Goal: Information Seeking & Learning: Learn about a topic

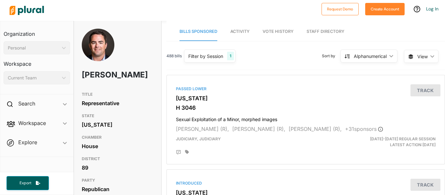
click at [95, 41] on img at bounding box center [98, 48] width 33 height 38
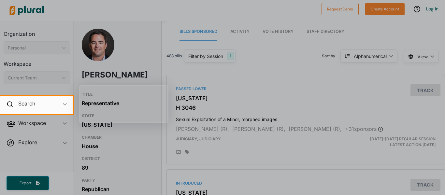
click at [194, 50] on div at bounding box center [222, 48] width 445 height 96
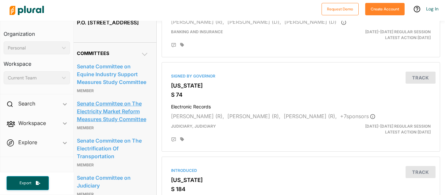
scroll to position [293, 5]
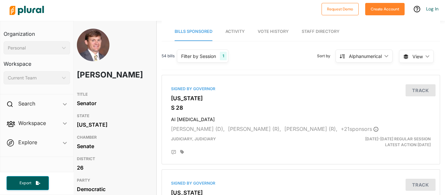
click at [240, 31] on span "Activity" at bounding box center [234, 31] width 19 height 5
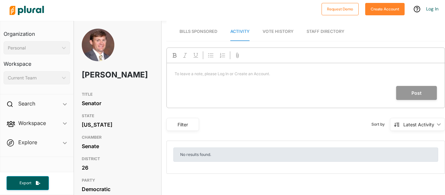
click at [259, 32] on nav "Bills Sponsored Activity Vote History Staff Directory" at bounding box center [305, 31] width 278 height 20
click at [270, 30] on span "Vote History" at bounding box center [277, 31] width 31 height 5
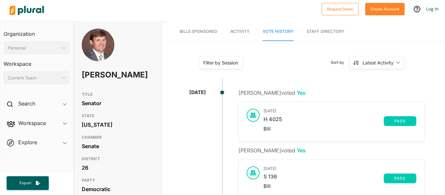
click at [212, 32] on span "Bills Sponsored" at bounding box center [198, 31] width 38 height 5
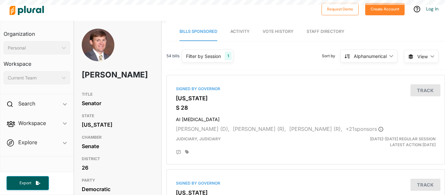
click at [287, 28] on link "Vote History" at bounding box center [277, 31] width 31 height 19
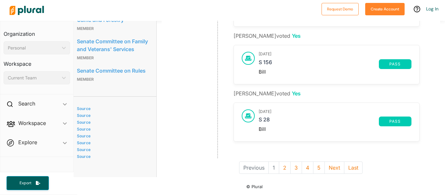
scroll to position [528, 5]
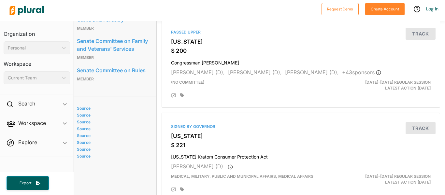
scroll to position [0, 5]
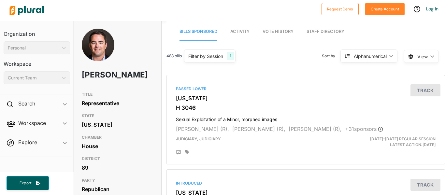
click at [279, 30] on span "Vote History" at bounding box center [277, 31] width 31 height 5
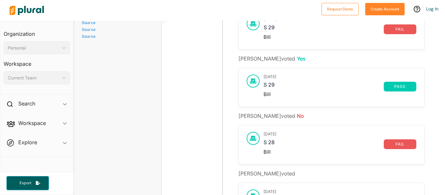
scroll to position [528, 0]
